Goal: Find specific page/section: Find specific page/section

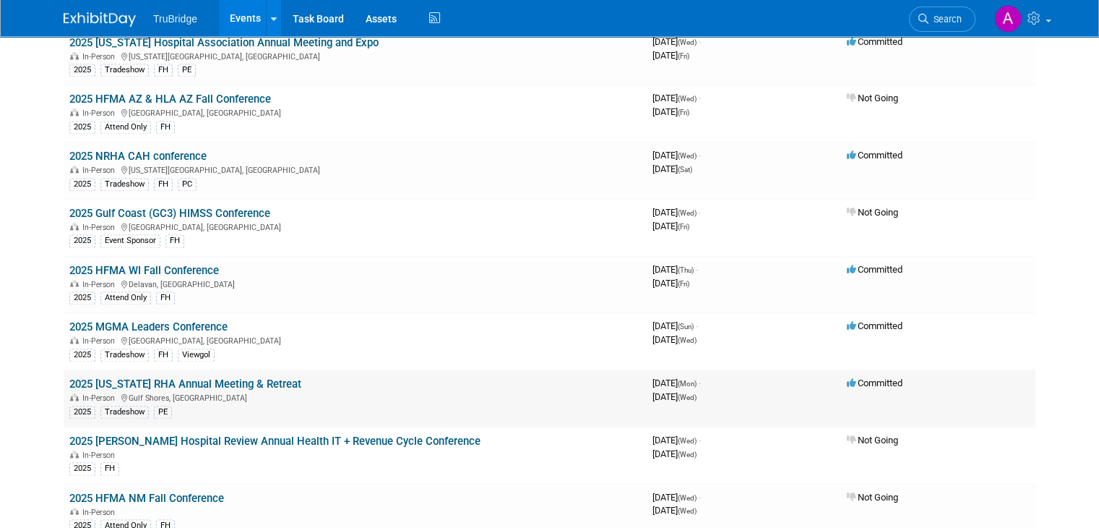
scroll to position [2096, 0]
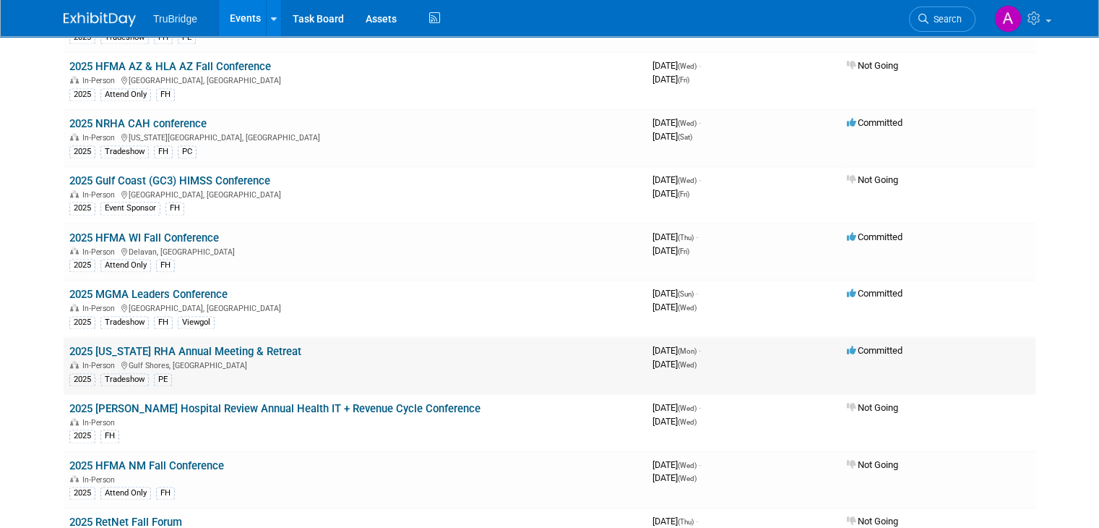
click at [264, 345] on link "2025 [US_STATE] RHA Annual Meeting & Retreat" at bounding box center [185, 351] width 232 height 13
click at [234, 345] on link "2025 [US_STATE] RHA Annual Meeting & Retreat" at bounding box center [185, 351] width 232 height 13
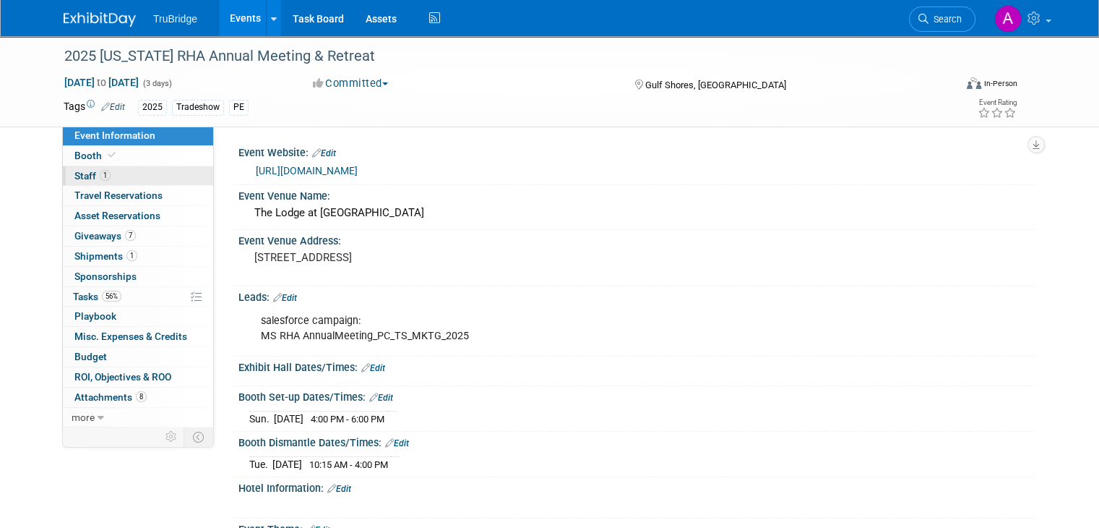
click at [74, 176] on span "Staff 1" at bounding box center [92, 176] width 36 height 12
